Goal: Task Accomplishment & Management: Use online tool/utility

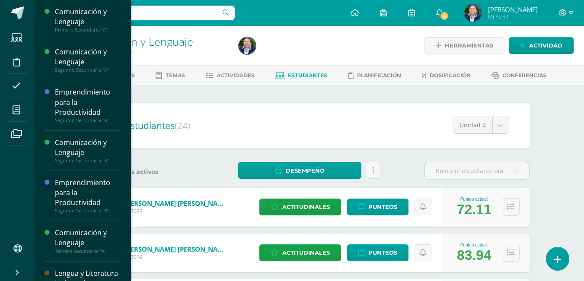
drag, startPoint x: 126, startPoint y: 89, endPoint x: 128, endPoint y: 108, distance: 19.1
click at [128, 108] on div "Comunicación y Lenguaje Primero Secundaria "A" Actividades Temas Estudiantes Pl…" at bounding box center [82, 140] width 97 height 281
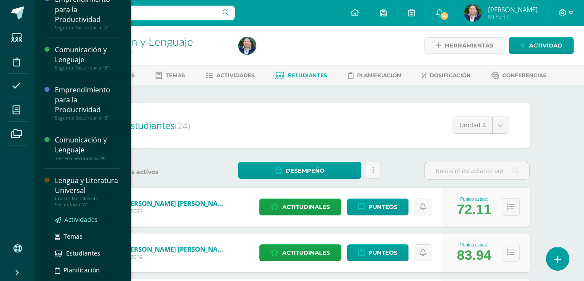
click at [67, 224] on span "Actividades" at bounding box center [80, 220] width 33 height 8
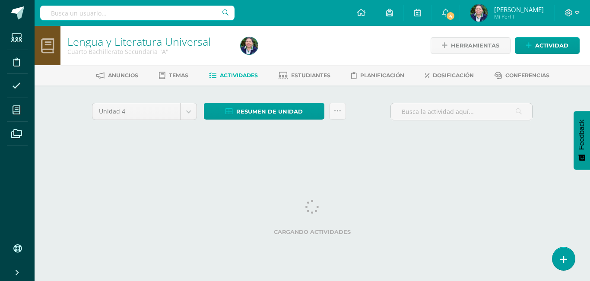
click at [297, 15] on div "Configuración Cerrar sesión Heidi Arely Mi Perfil 4 4 Avisos 4 avisos sin leer …" at bounding box center [313, 13] width 556 height 26
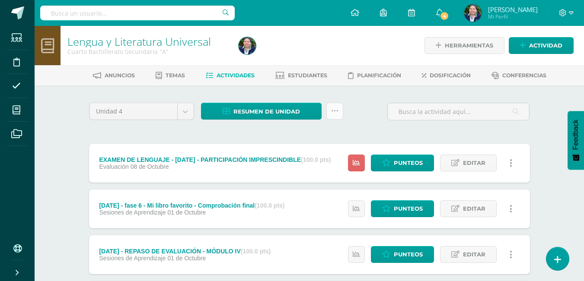
click at [338, 111] on link at bounding box center [334, 111] width 17 height 17
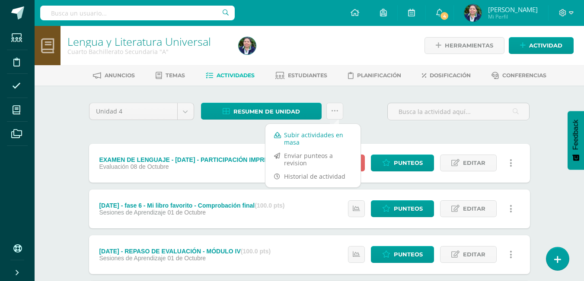
click at [317, 134] on link "Subir actividades en masa" at bounding box center [312, 138] width 95 height 21
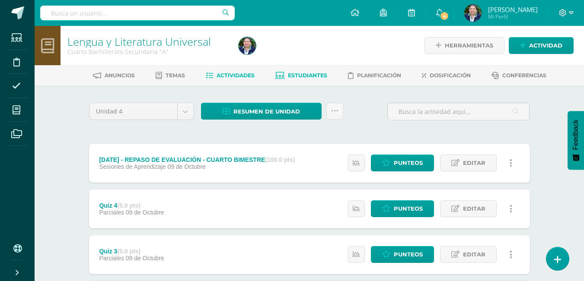
click at [304, 75] on span "Estudiantes" at bounding box center [307, 75] width 39 height 6
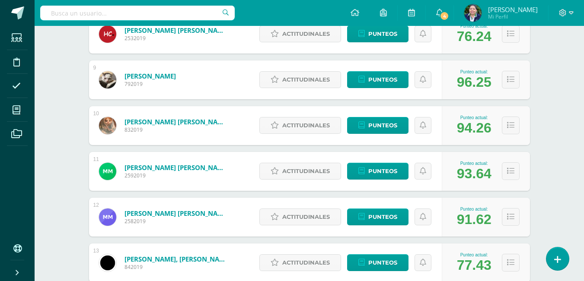
scroll to position [498, 0]
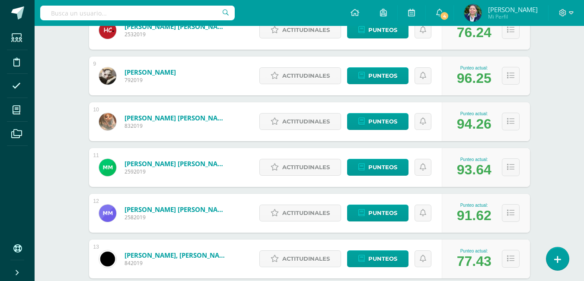
drag, startPoint x: 581, startPoint y: 147, endPoint x: 586, endPoint y: 149, distance: 5.1
click at [584, 149] on html "Estudiantes Disciplina Asistencia Mis cursos Archivos Soporte Ayuda Reportar un…" at bounding box center [292, 102] width 584 height 1201
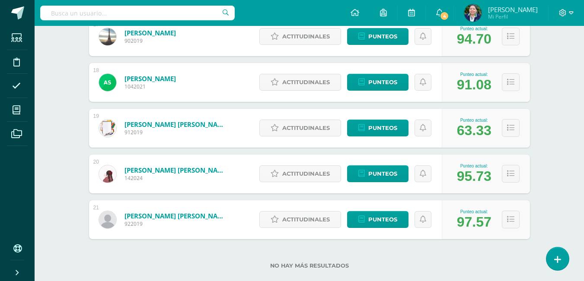
scroll to position [902, 0]
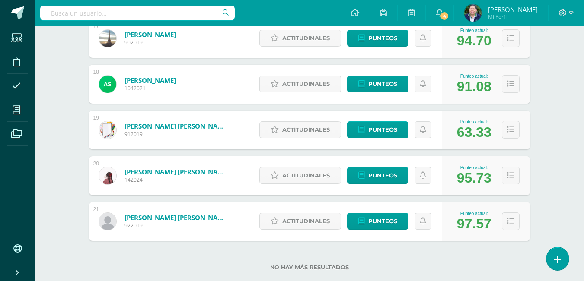
click at [515, 176] on button at bounding box center [511, 176] width 18 height 18
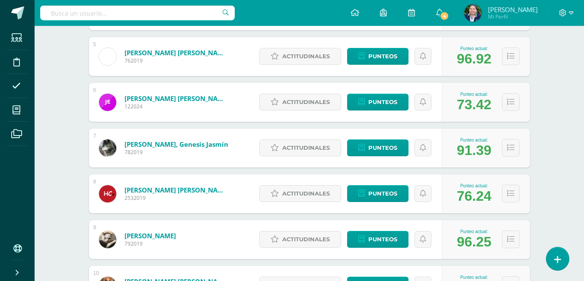
scroll to position [325, 0]
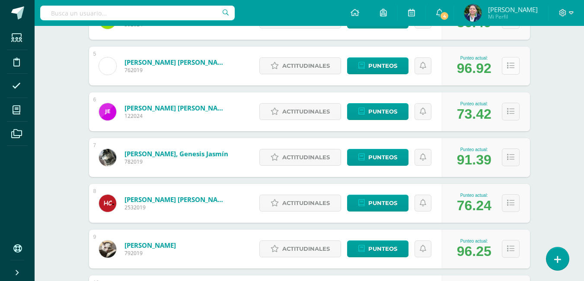
click at [506, 70] on button at bounding box center [511, 66] width 18 height 18
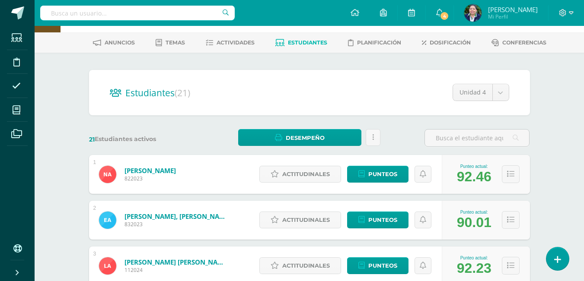
scroll to position [30, 0]
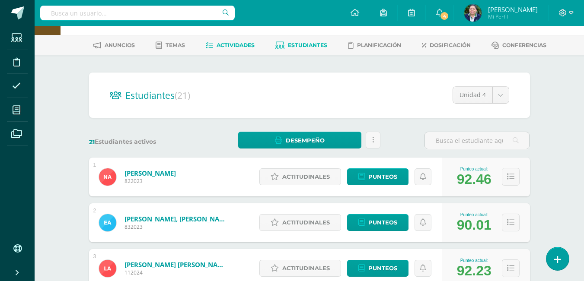
click at [235, 48] on span "Actividades" at bounding box center [236, 45] width 38 height 6
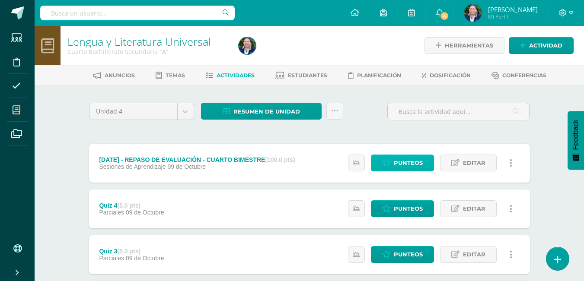
click at [411, 161] on span "Punteos" at bounding box center [408, 163] width 29 height 16
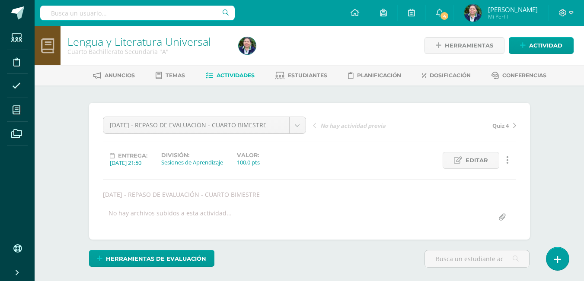
click at [240, 80] on link "Actividades" at bounding box center [230, 76] width 49 height 14
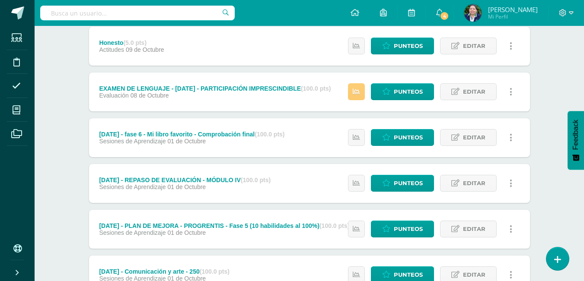
scroll to position [563, 0]
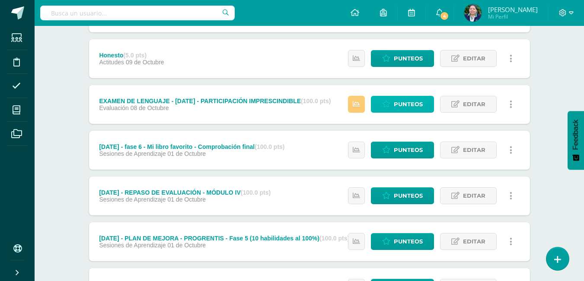
click at [409, 105] on span "Punteos" at bounding box center [408, 104] width 29 height 16
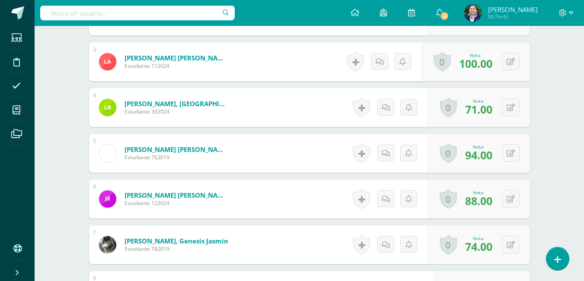
scroll to position [367, 0]
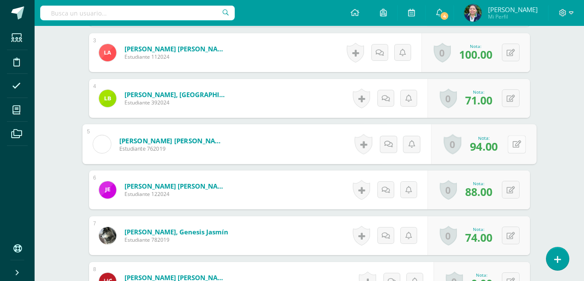
click at [507, 143] on button at bounding box center [516, 144] width 18 height 18
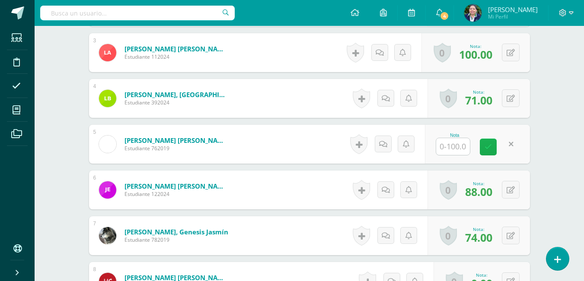
click at [483, 145] on link at bounding box center [488, 147] width 17 height 17
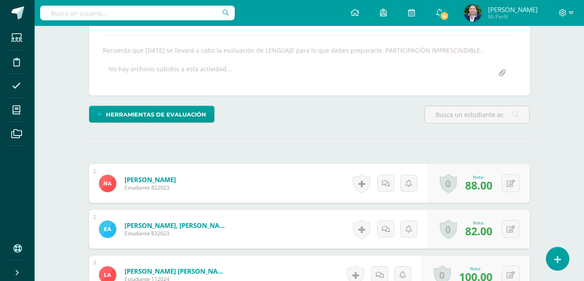
scroll to position [129, 0]
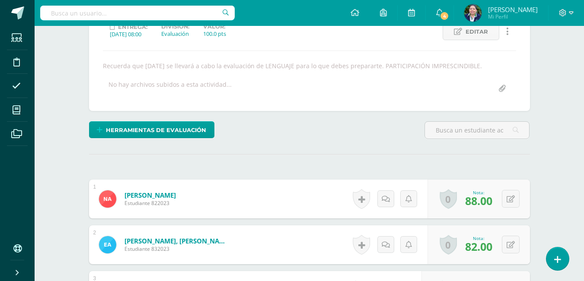
drag, startPoint x: 583, startPoint y: 41, endPoint x: 589, endPoint y: 19, distance: 22.9
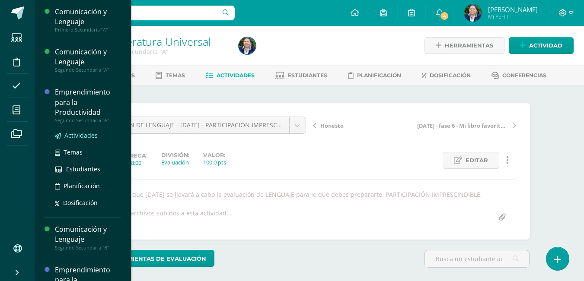
click at [75, 134] on span "Actividades" at bounding box center [80, 135] width 33 height 8
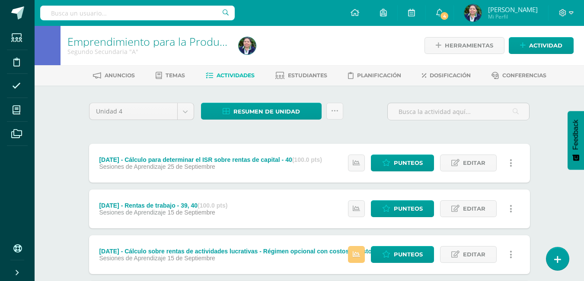
click at [359, 110] on div "Unidad 4 Unidad 1 Unidad 2 Unidad 3 Unidad 4 Resumen de unidad Descargar como H…" at bounding box center [310, 115] width 448 height 25
click at [331, 114] on icon at bounding box center [334, 111] width 7 height 7
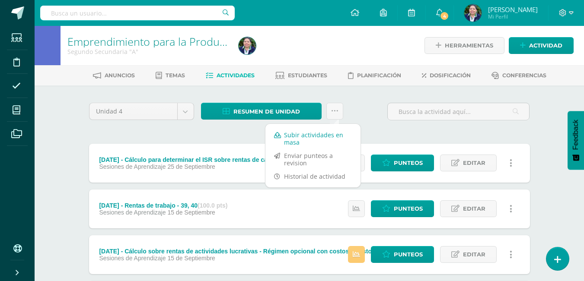
click at [316, 135] on link "Subir actividades en masa" at bounding box center [312, 138] width 95 height 21
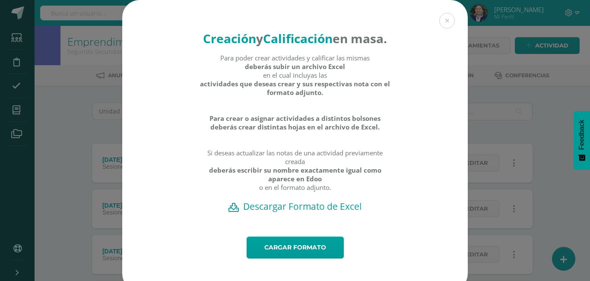
click at [295, 213] on h2 "Descargar Formato de Excel" at bounding box center [295, 207] width 316 height 12
click at [280, 259] on link "Cargar formato" at bounding box center [295, 248] width 97 height 22
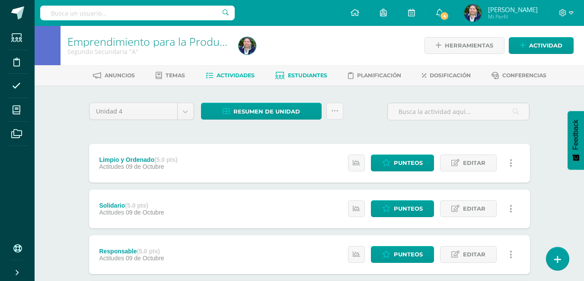
click at [301, 70] on link "Estudiantes" at bounding box center [301, 76] width 52 height 14
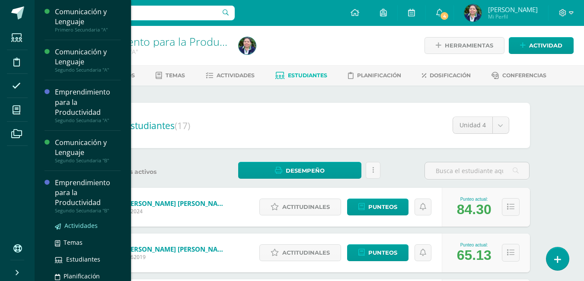
click at [86, 223] on span "Actividades" at bounding box center [80, 226] width 33 height 8
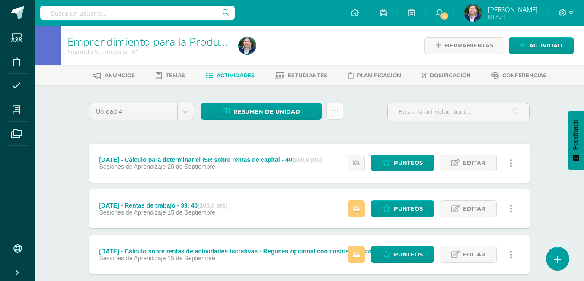
click at [329, 112] on link at bounding box center [334, 111] width 17 height 17
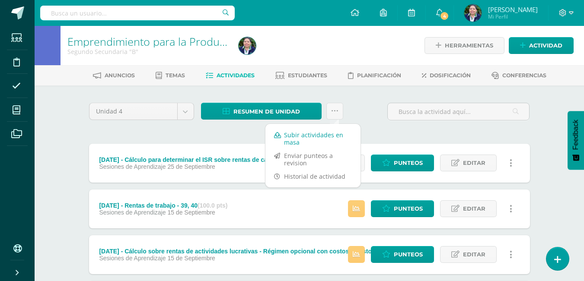
click at [309, 133] on link "Subir actividades en masa" at bounding box center [312, 138] width 95 height 21
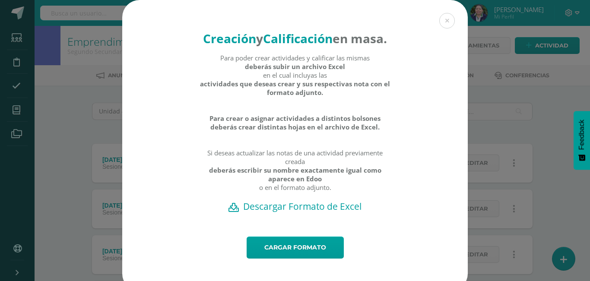
click at [291, 213] on h2 "Descargar Formato de Excel" at bounding box center [295, 207] width 316 height 12
click at [287, 259] on link "Cargar formato" at bounding box center [295, 248] width 97 height 22
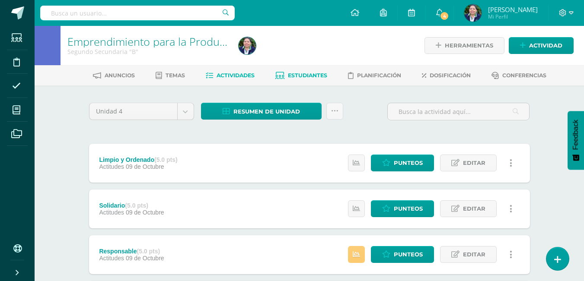
click at [295, 74] on span "Estudiantes" at bounding box center [307, 75] width 39 height 6
